Goal: Find specific page/section: Find specific page/section

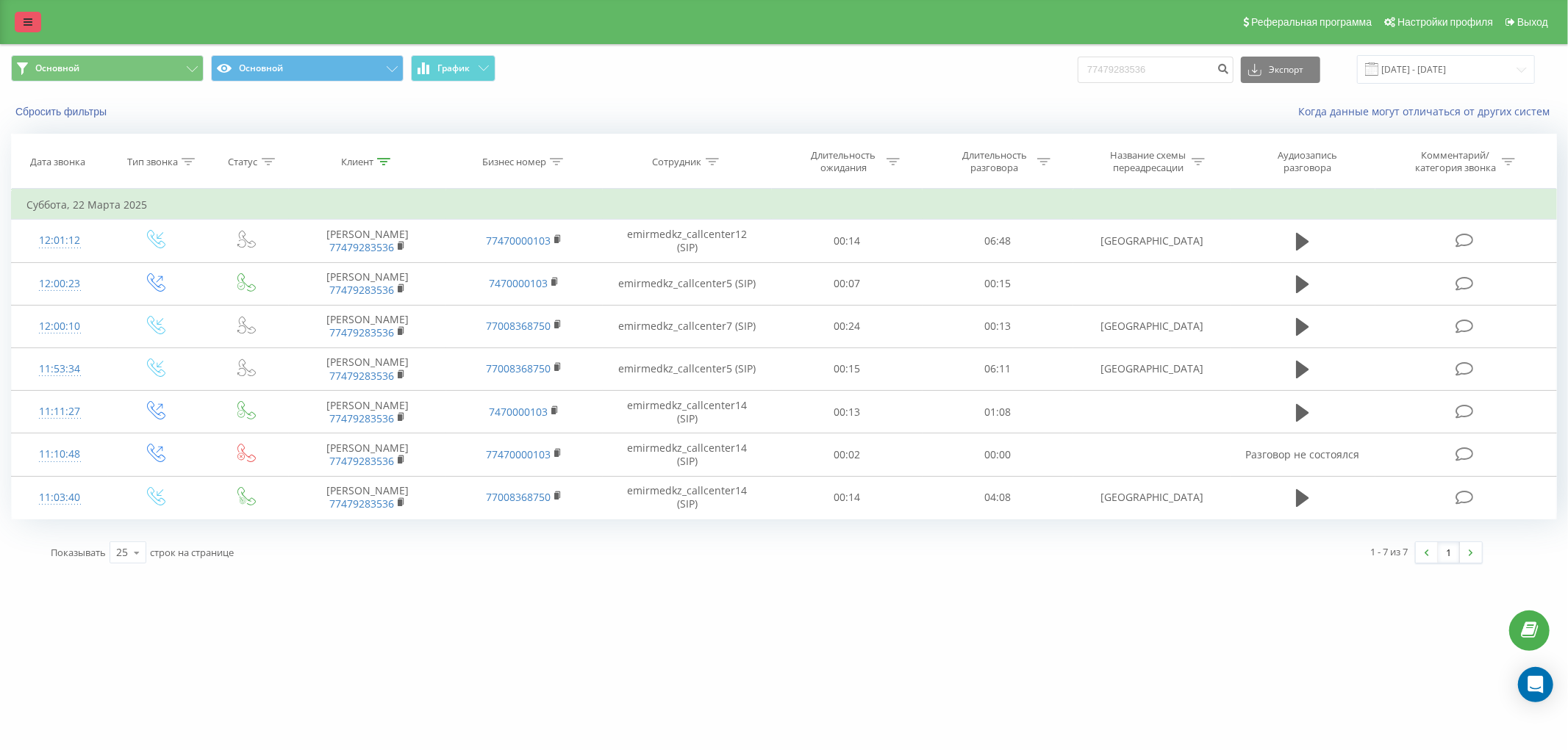
click at [40, 27] on link at bounding box center [28, 22] width 26 height 21
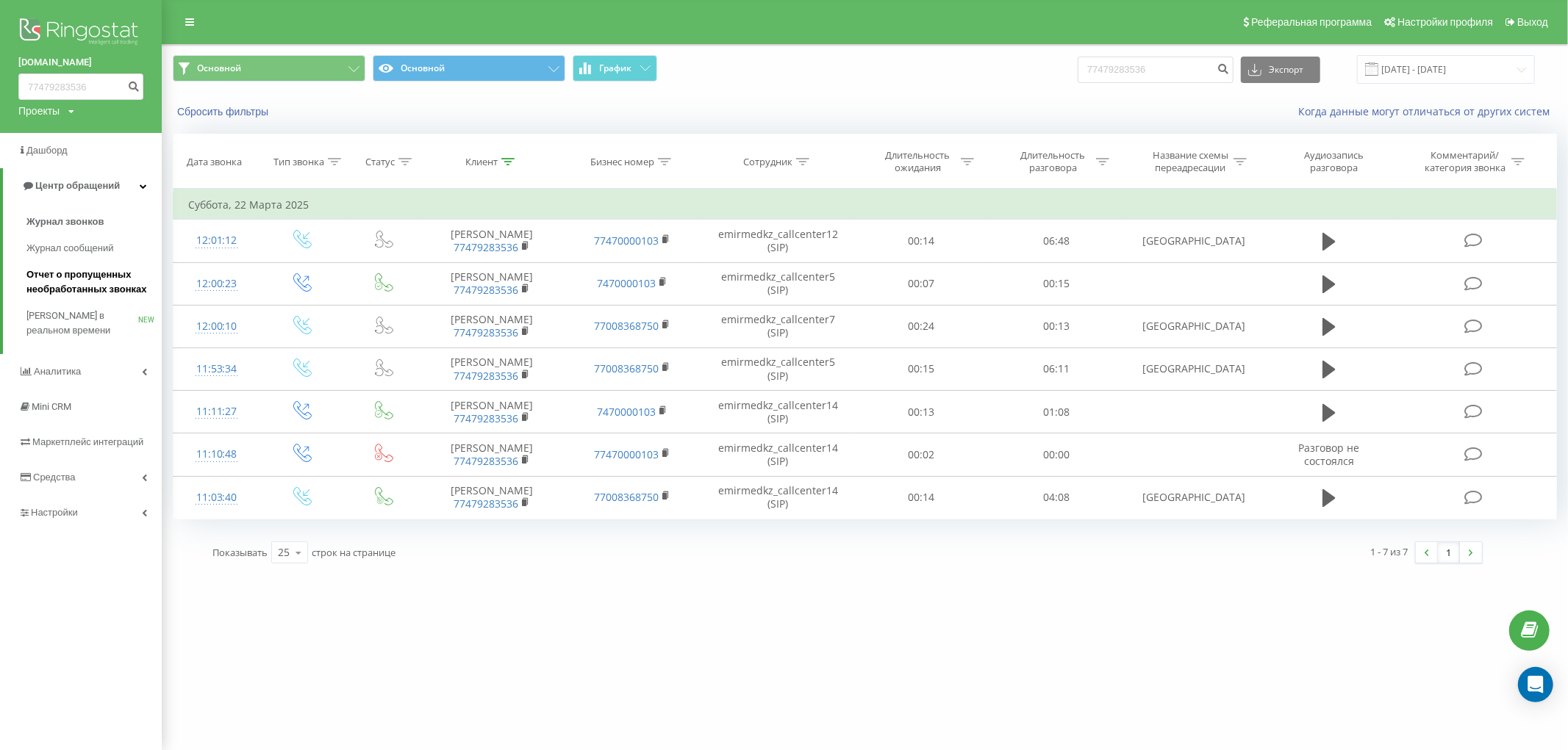
click at [101, 281] on span "Отчет о пропущенных необработанных звонках" at bounding box center [90, 282] width 128 height 29
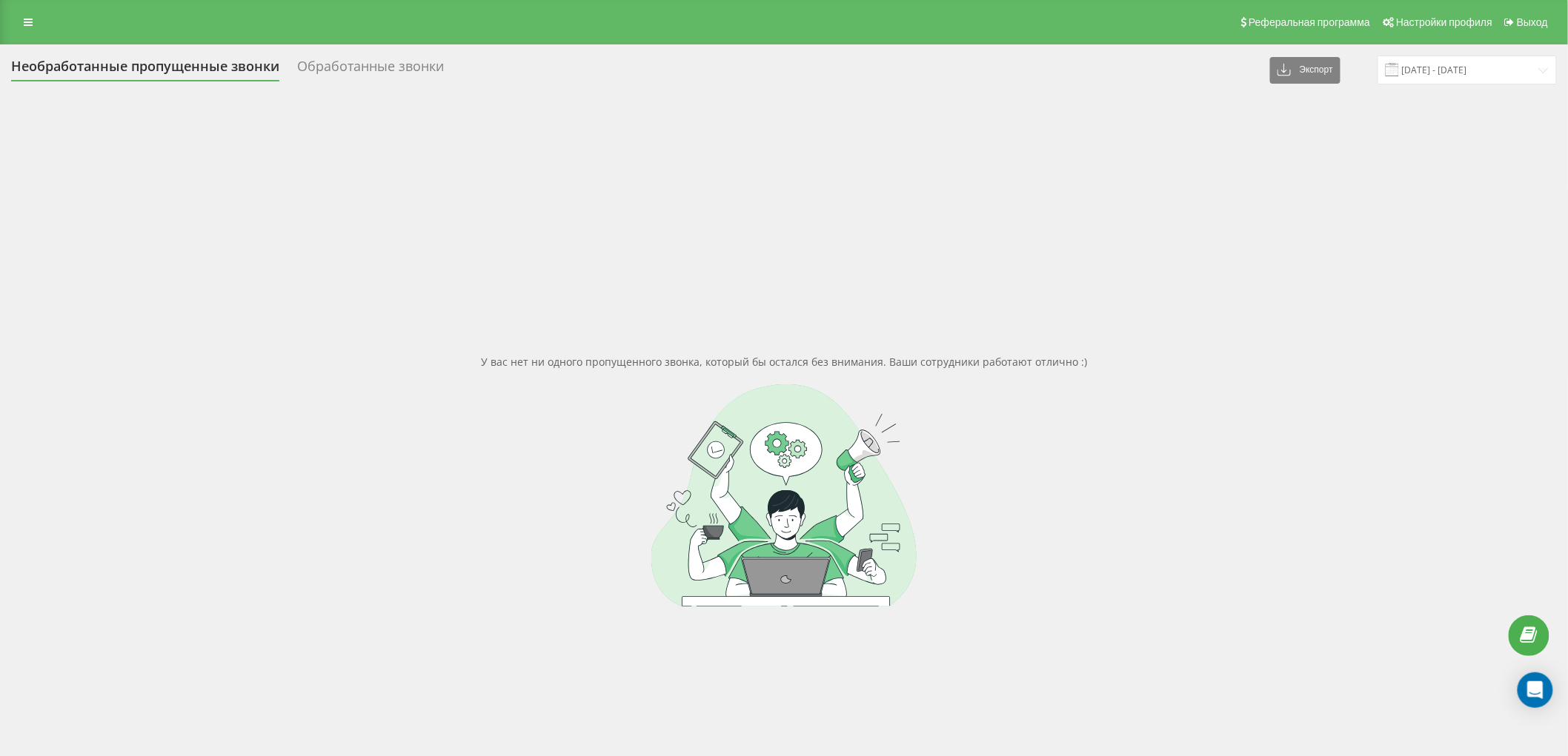
click at [354, 72] on div "Обработанные звонки" at bounding box center [370, 69] width 147 height 23
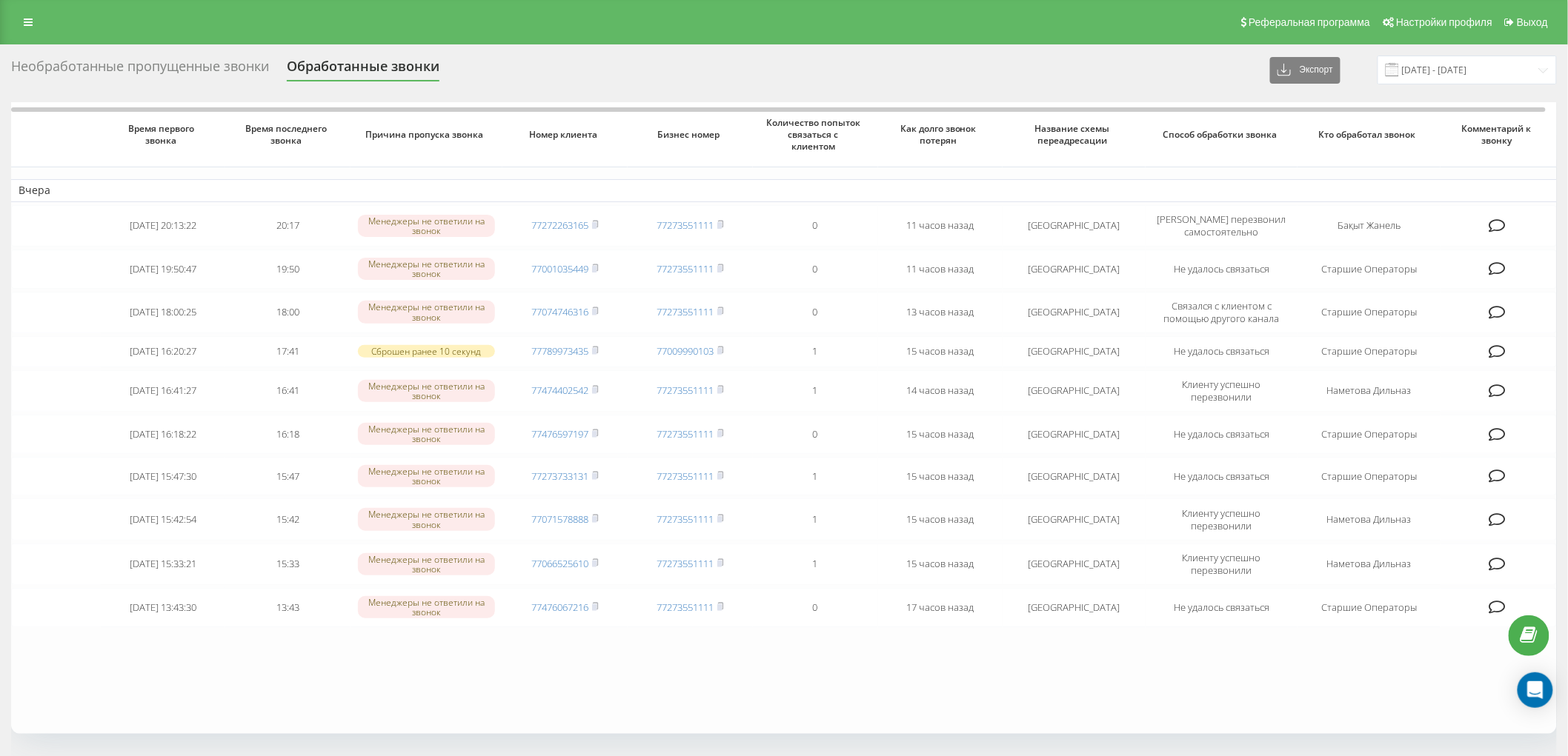
click at [131, 69] on div "Необработанные пропущенные звонки" at bounding box center [140, 69] width 258 height 23
